Goal: Task Accomplishment & Management: Use online tool/utility

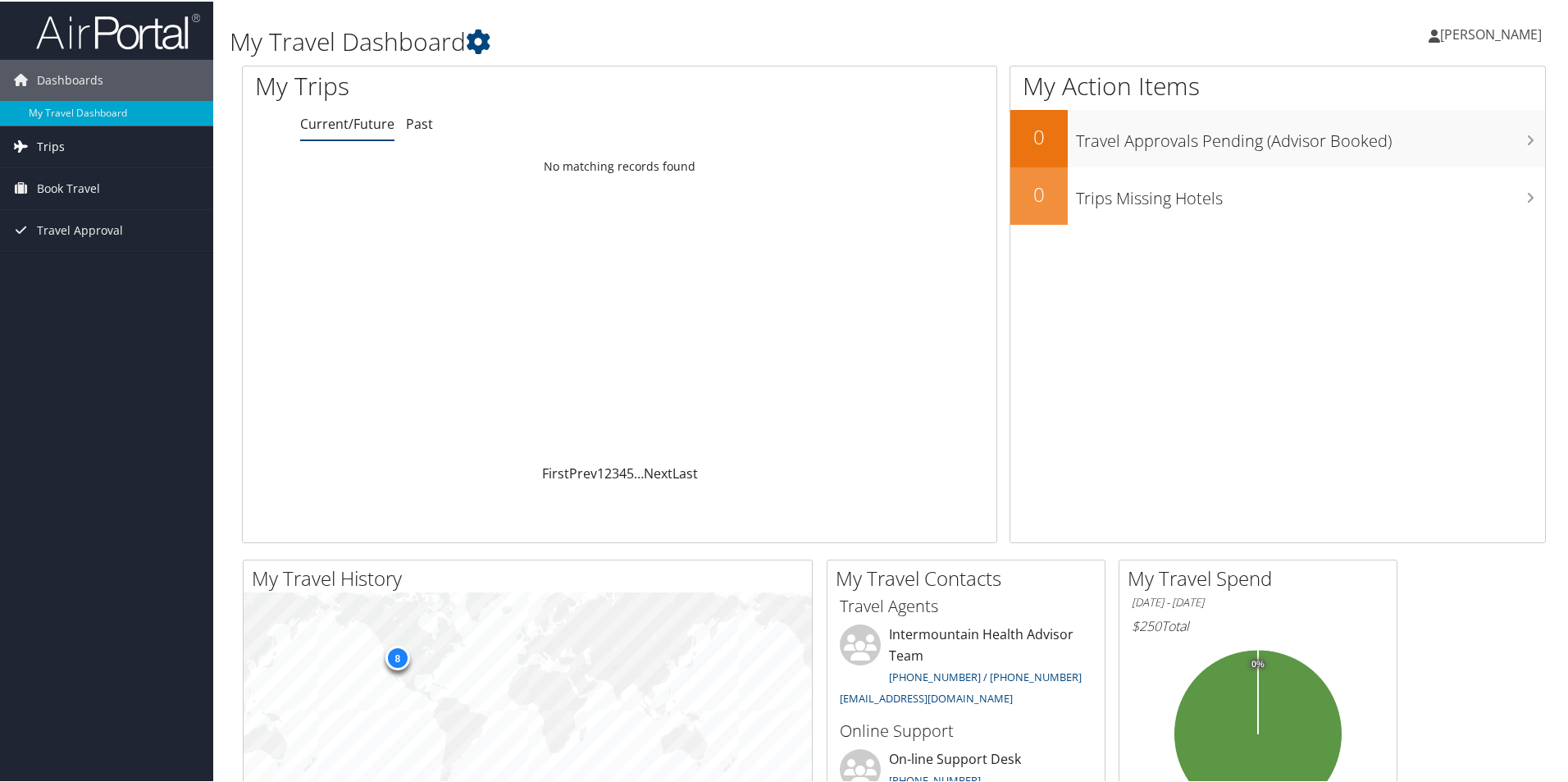
click at [78, 140] on link "Trips" at bounding box center [107, 145] width 213 height 41
click at [72, 176] on link "Current/Future Trips" at bounding box center [107, 178] width 213 height 24
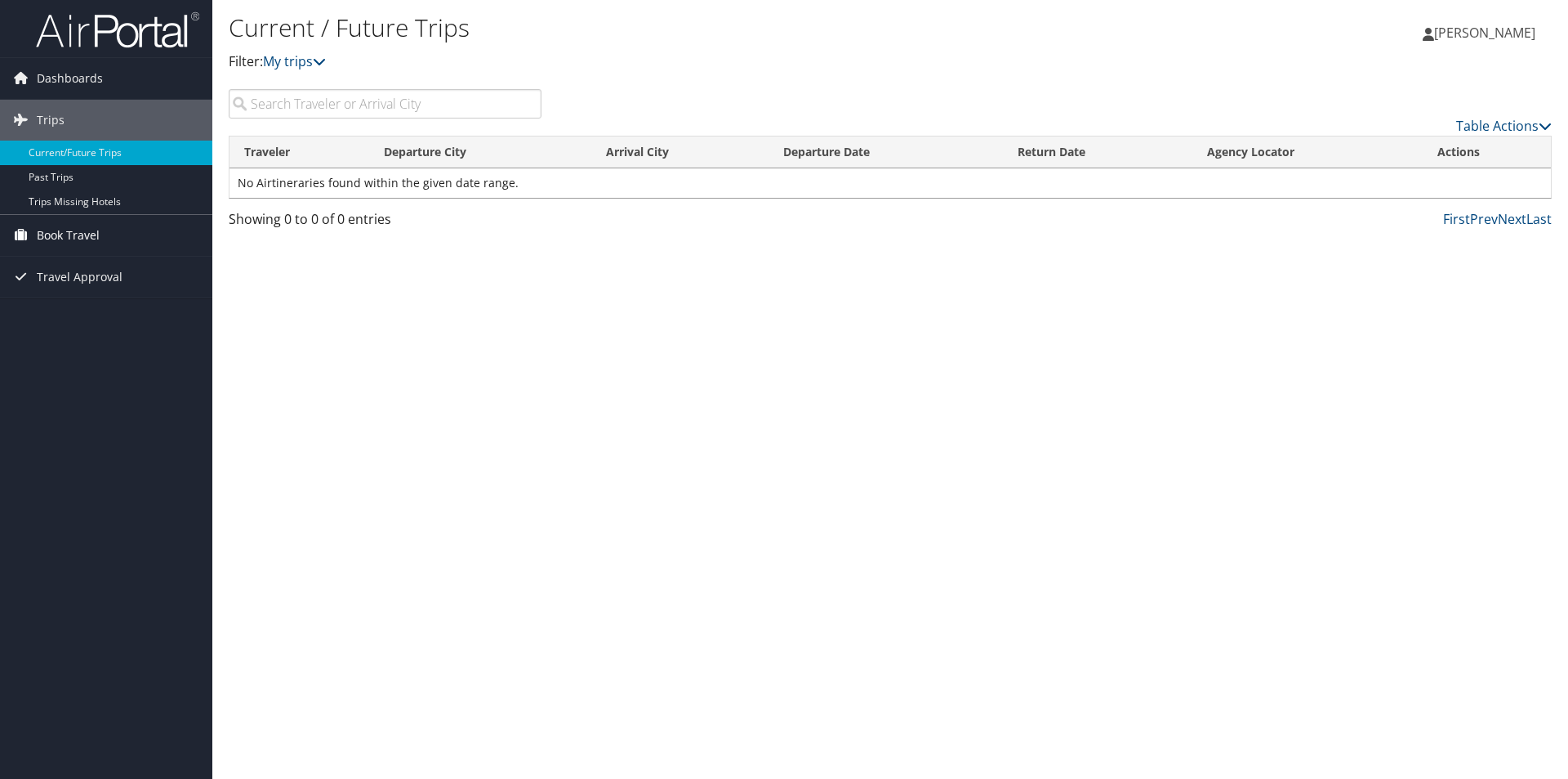
click at [68, 235] on span "Book Travel" at bounding box center [68, 235] width 63 height 41
click at [59, 320] on link "Book/Manage Online Trips" at bounding box center [106, 317] width 212 height 24
